Goal: Task Accomplishment & Management: Use online tool/utility

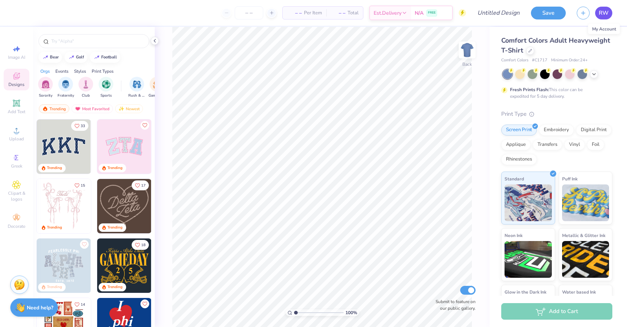
click at [607, 11] on span "RW" at bounding box center [604, 13] width 10 height 8
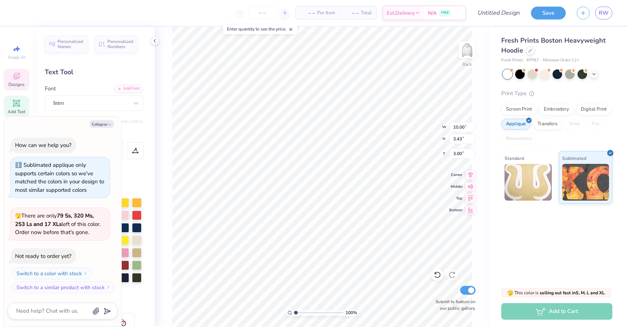
type textarea "x"
type textarea "1"
type textarea "x"
type textarea "19"
type textarea "x"
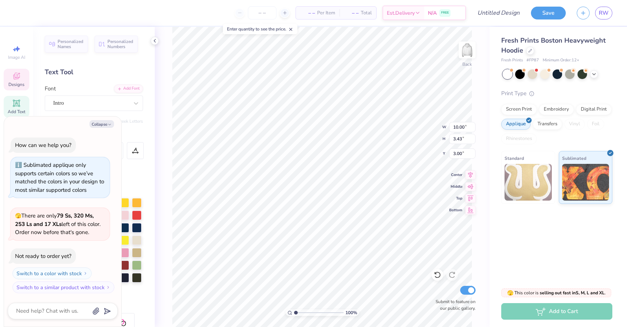
type textarea "195"
type textarea "x"
type textarea "1952"
type textarea "x"
type textarea "GAMMA PHI"
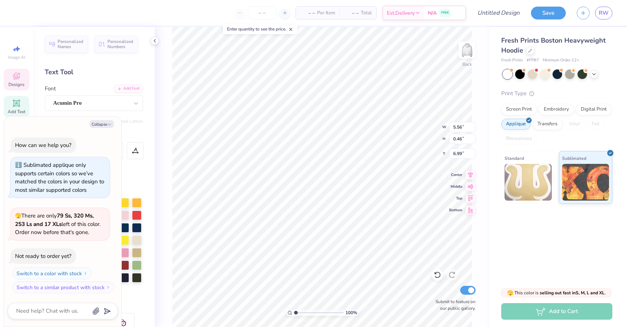
type textarea "x"
type textarea "GAMMA PHI"
type textarea "x"
type textarea "GAMMA PH"
type textarea "x"
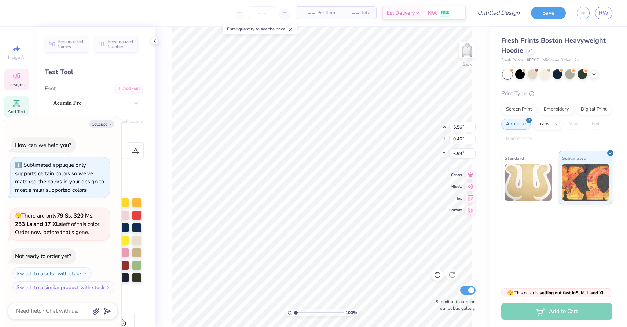
type textarea "GAMMA P"
type textarea "x"
type textarea "GAMMA"
type textarea "x"
type textarea "GAMMA S"
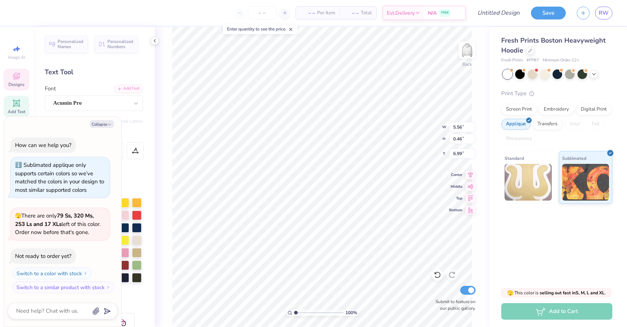
type textarea "x"
type textarea "GAMMA Si"
type textarea "x"
type textarea "GAMMA Sig"
type textarea "x"
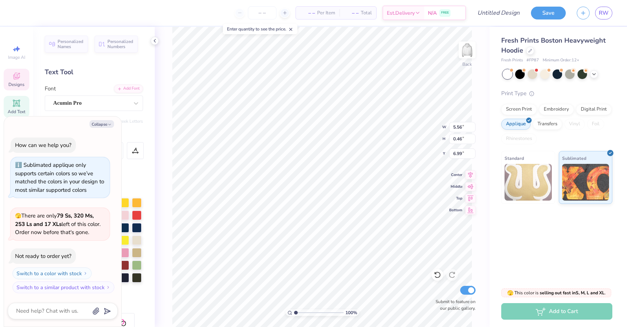
type textarea "GAMMA Sigm"
type textarea "x"
type textarea "GAMMA Sigms"
type textarea "x"
type textarea "GAMMA Sigm"
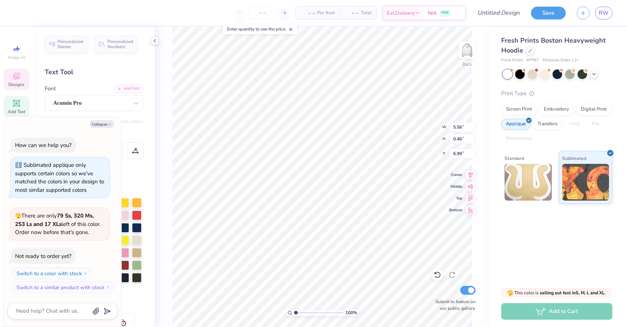
type textarea "x"
type textarea "GAMMA Sig"
type textarea "x"
type textarea "GAMMA Si"
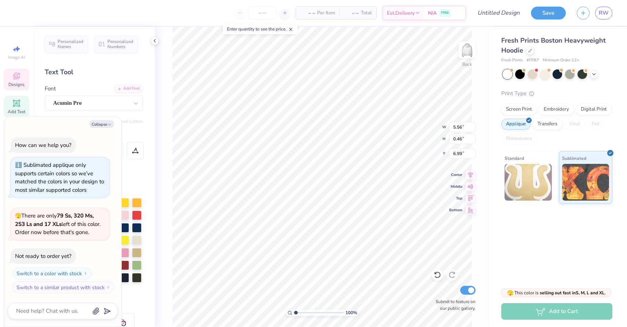
type textarea "x"
type textarea "GAMMA S"
type textarea "x"
type textarea "GAMMA SI"
type textarea "x"
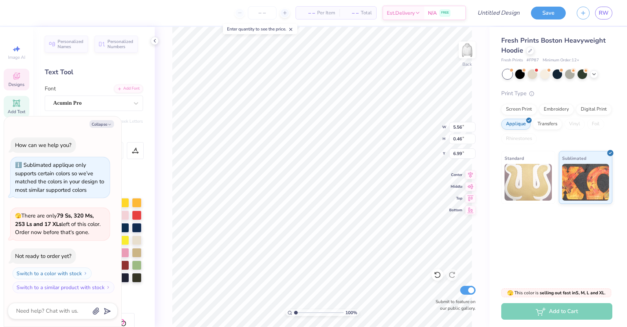
type textarea "GAMMA SIG"
type textarea "x"
type textarea "GAMMA SIGM"
type textarea "x"
type textarea "GAMMA SIGM"
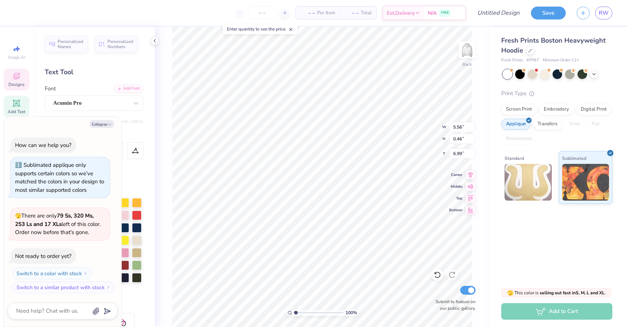
type textarea "x"
type textarea "GAMMA SIGM"
type textarea "x"
type textarea "GAMMA SIGMA"
type textarea "x"
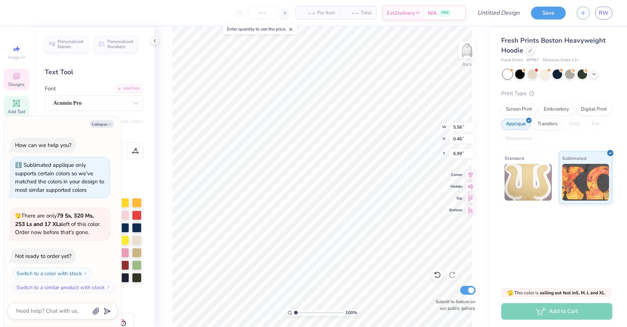
type textarea "GAMMA SIGMA"
type textarea "x"
type textarea "GAMMA SIGMA S"
type textarea "x"
type textarea "GAMMA SIGMA SI"
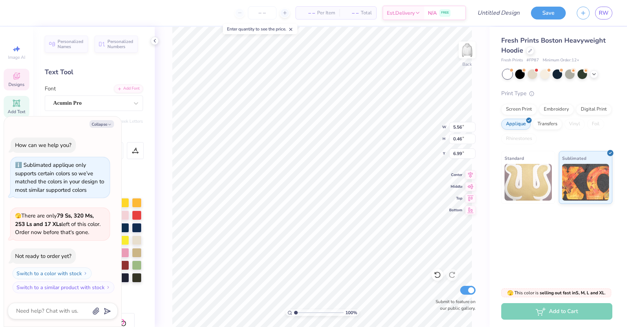
type textarea "x"
type textarea "GAMMA SIGMA SIG"
type textarea "x"
type textarea "GAMMA SIGMA SIGM"
type textarea "x"
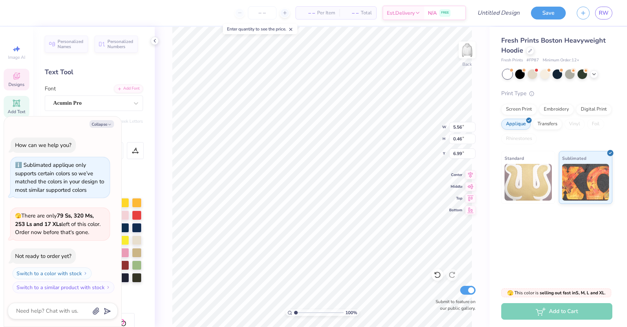
type textarea "GAMMA SIGMA SIGMA"
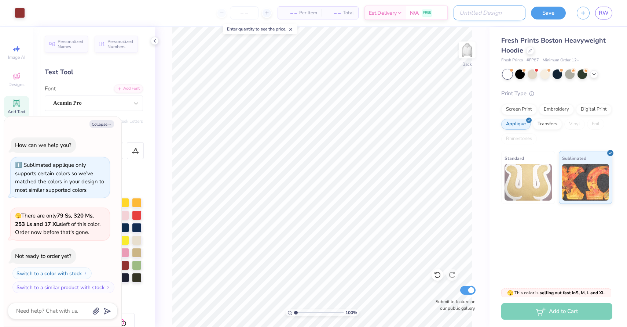
click at [510, 13] on input "Design Title" at bounding box center [490, 13] width 72 height 15
type textarea "x"
type input "1"
type textarea "x"
type input "19"
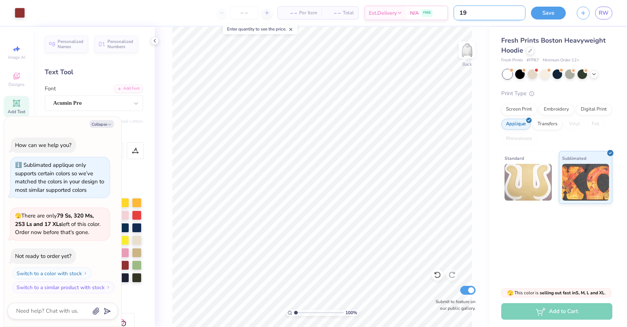
type textarea "x"
type input "195"
type textarea "x"
type input "1952"
type textarea "x"
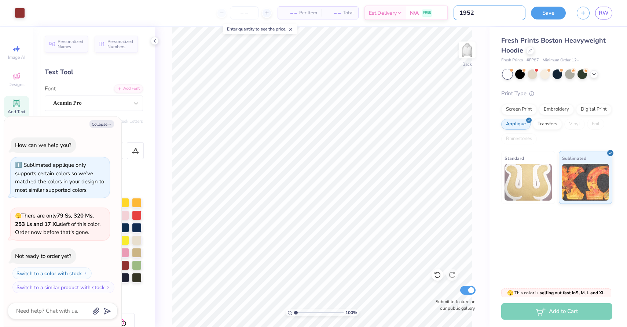
type input "1952"
type textarea "x"
type input "1952 D"
type textarea "x"
type input "1952 DE"
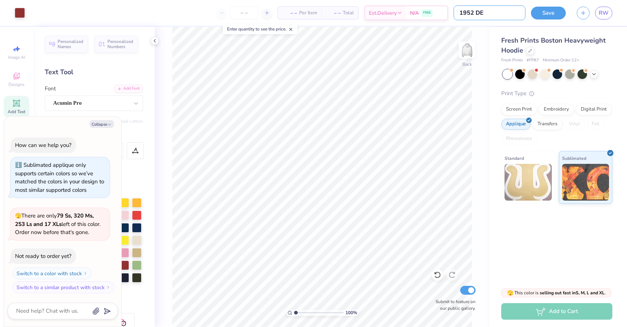
type textarea "x"
type input "1952 DES"
type textarea "x"
type input "1952 DESI"
type textarea "x"
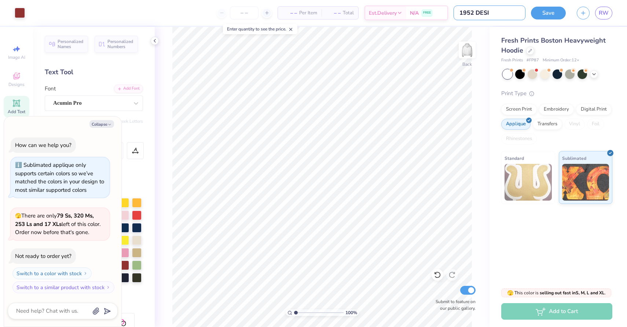
type input "1952 DESIG"
type textarea "x"
type input "1952 DESIGN"
click at [548, 18] on div "Save" at bounding box center [548, 13] width 35 height 13
click at [545, 12] on button "Save" at bounding box center [548, 12] width 35 height 13
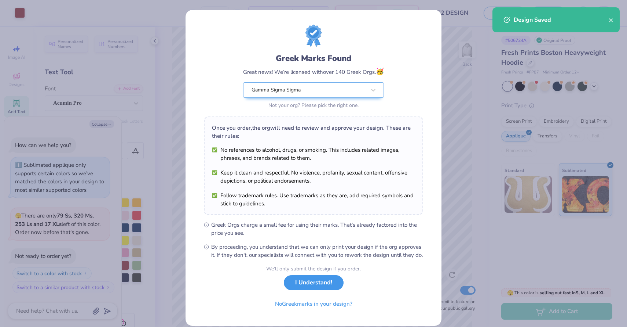
click at [319, 290] on button "I Understand!" at bounding box center [314, 282] width 60 height 15
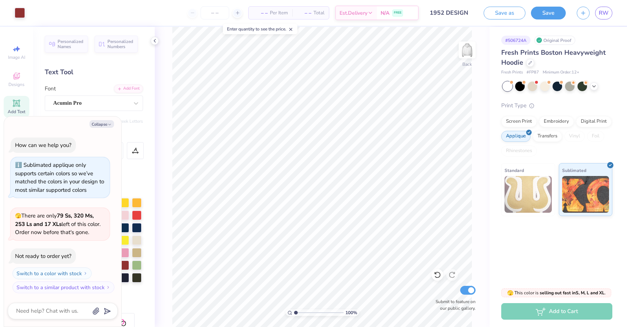
type textarea "x"
